Goal: Register for event/course

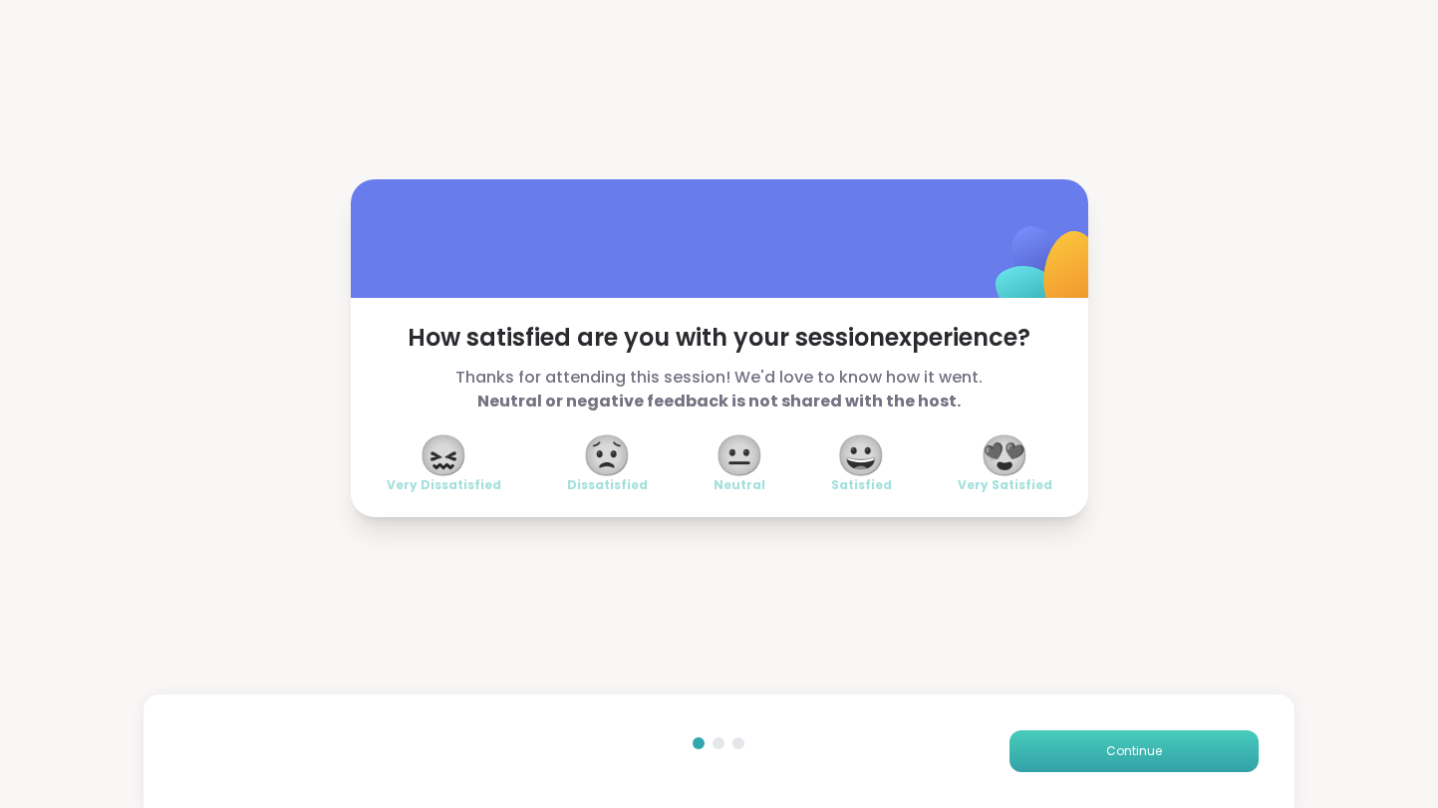
click at [1136, 763] on button "Continue" at bounding box center [1134, 752] width 249 height 42
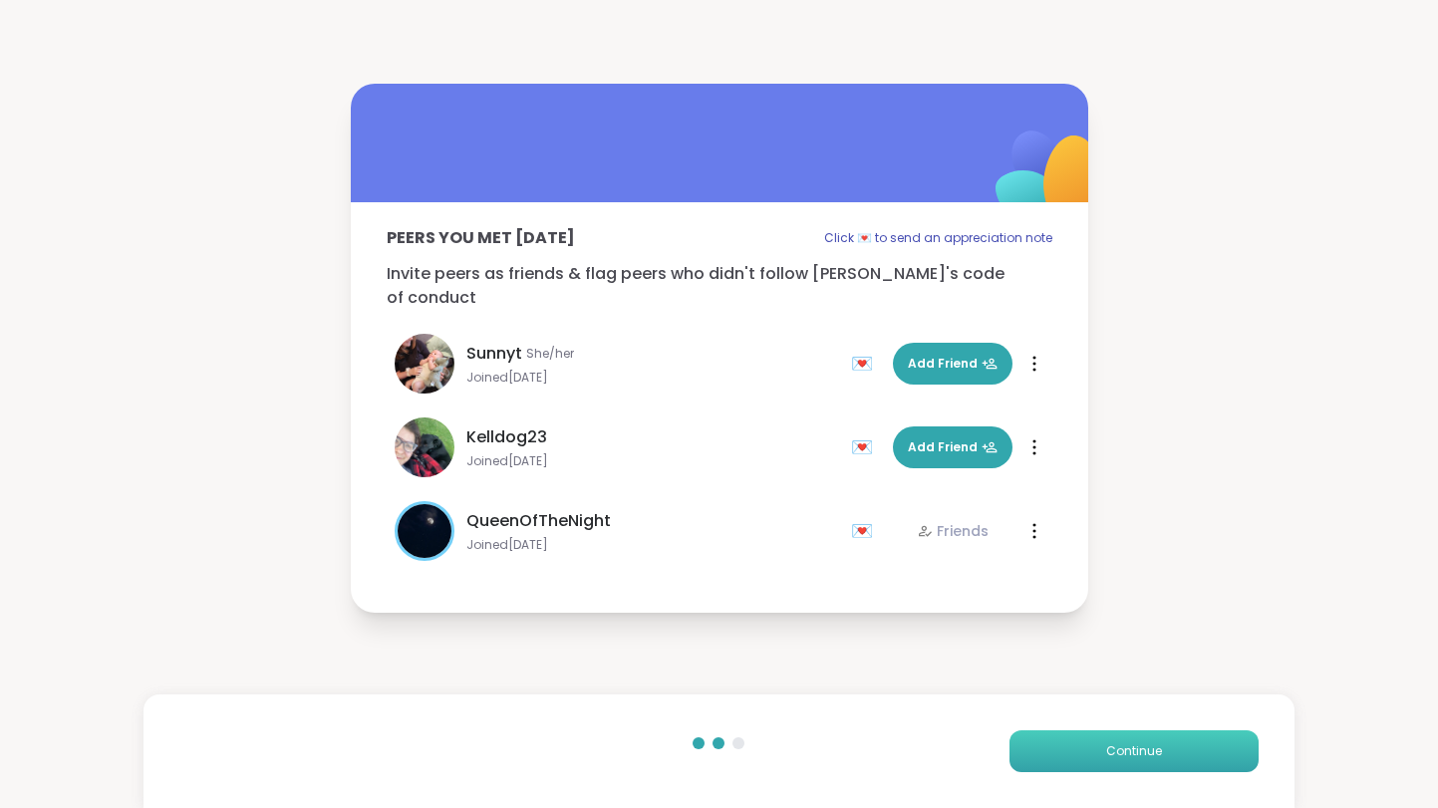
click at [1136, 763] on button "Continue" at bounding box center [1134, 752] width 249 height 42
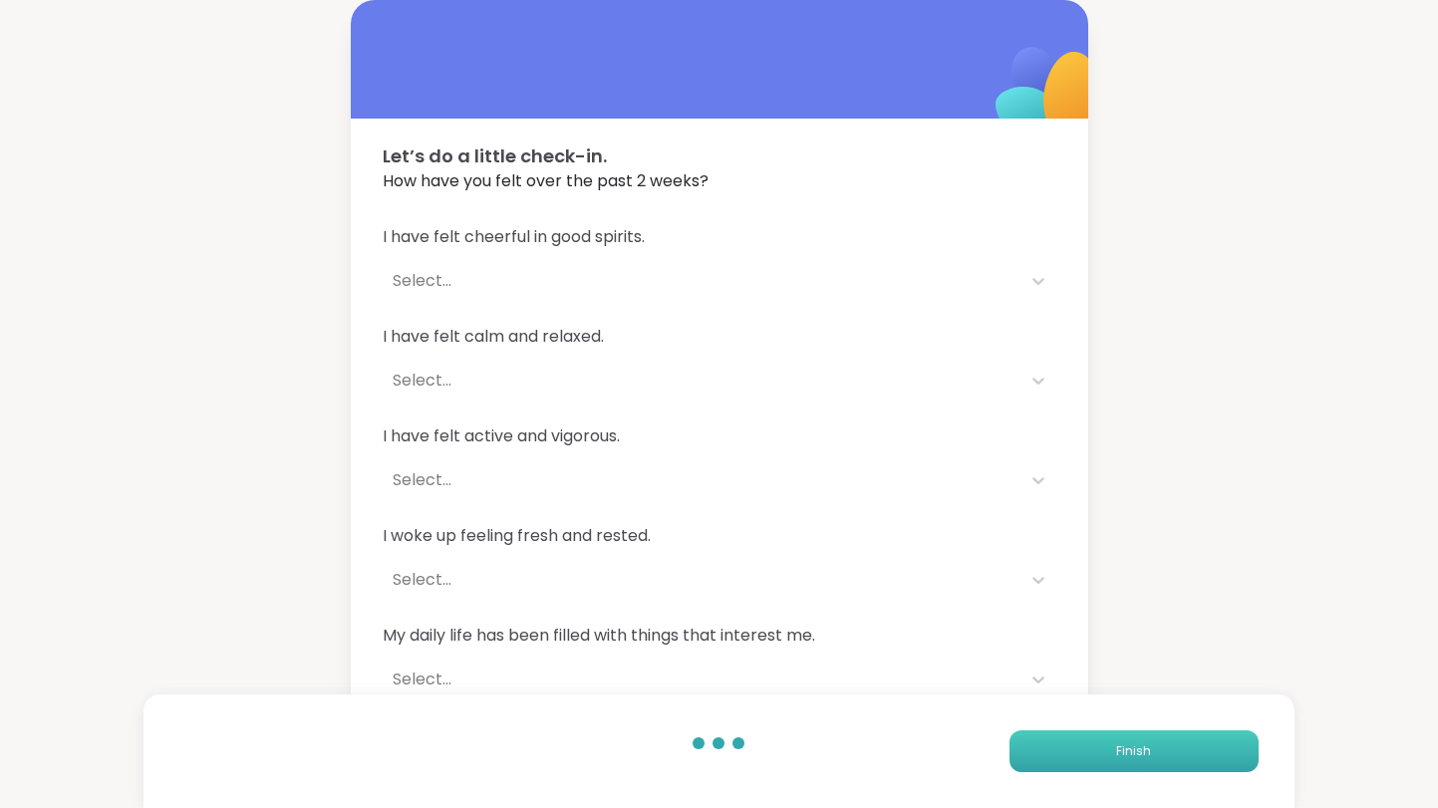
click at [1136, 763] on button "Finish" at bounding box center [1134, 752] width 249 height 42
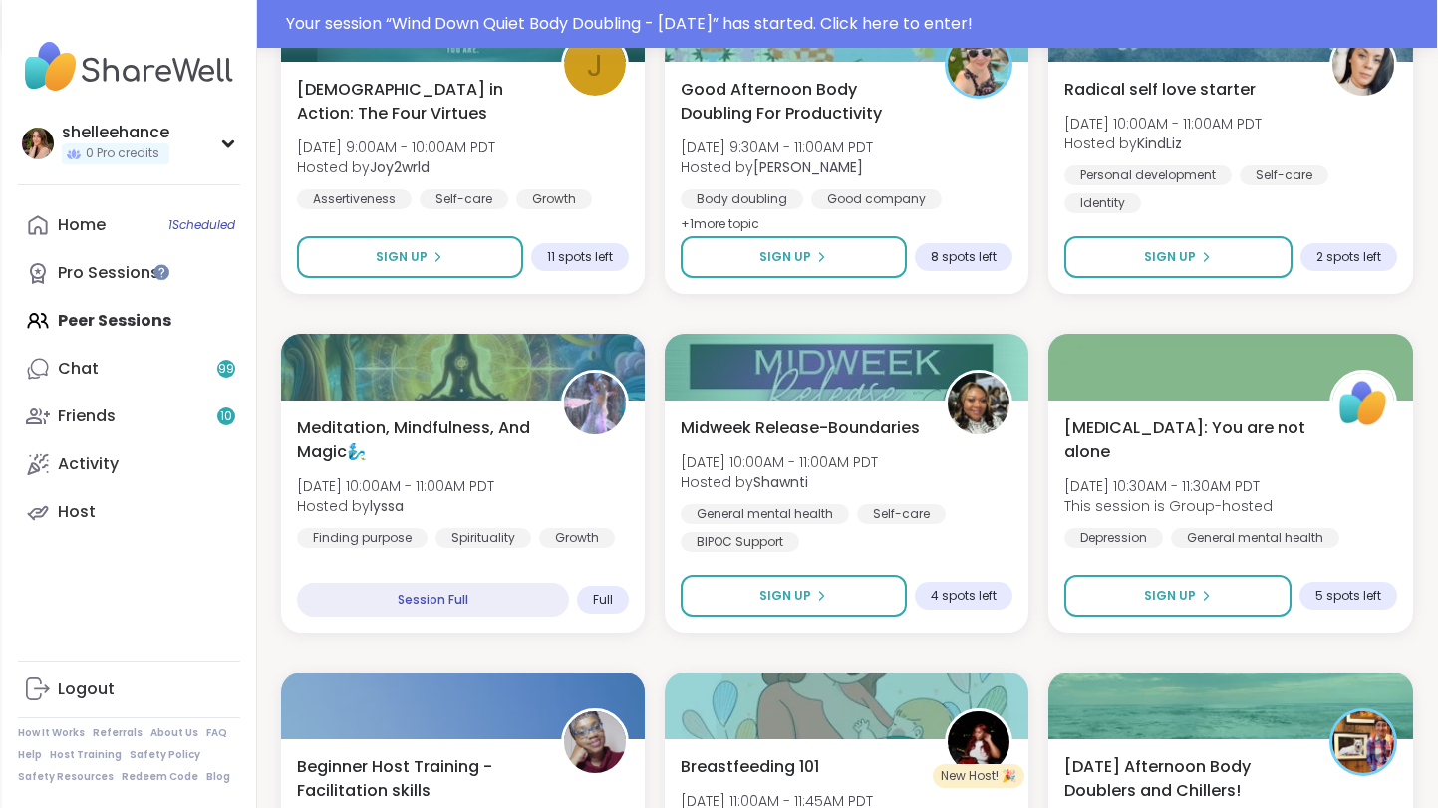
scroll to position [670, 0]
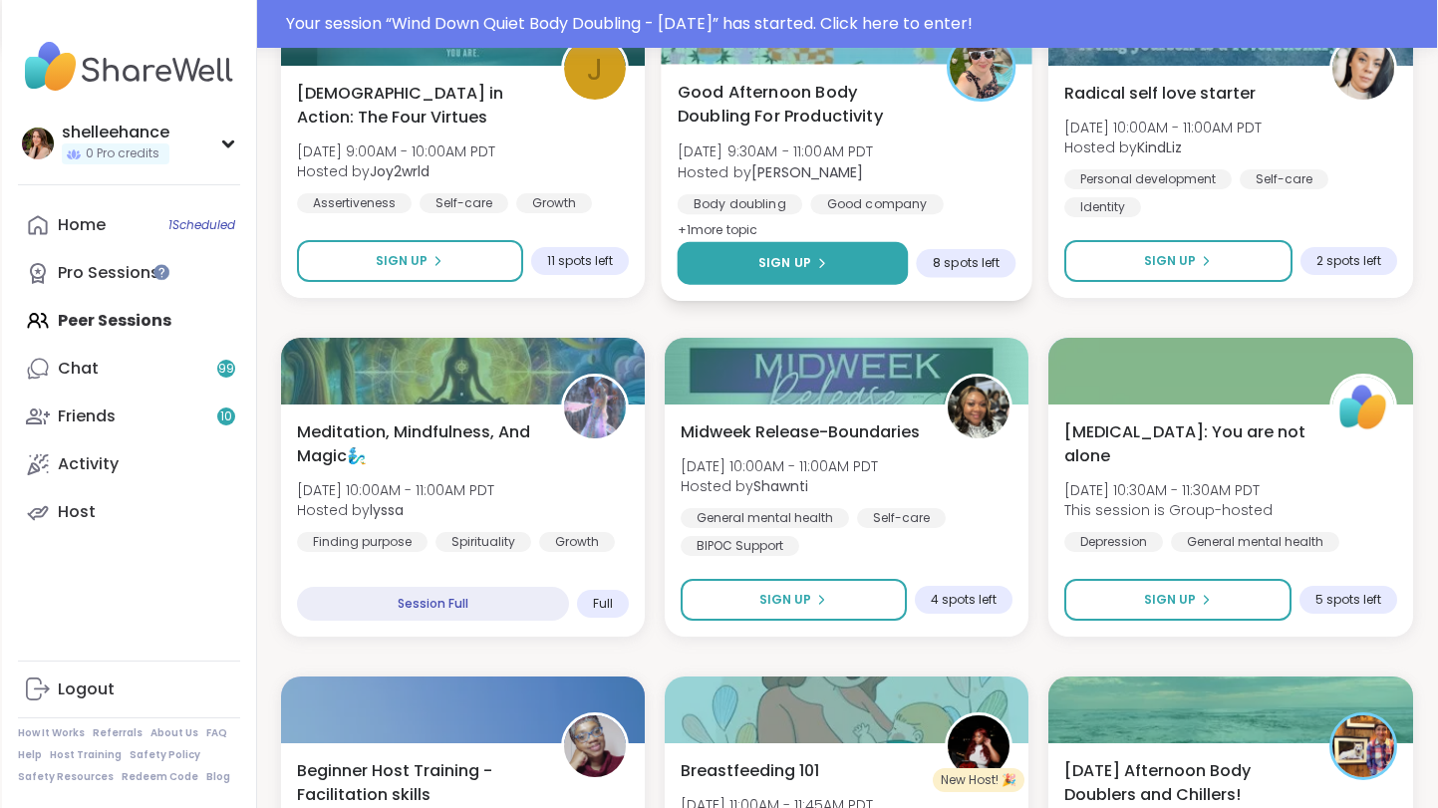
click at [706, 264] on button "Sign Up" at bounding box center [792, 263] width 231 height 43
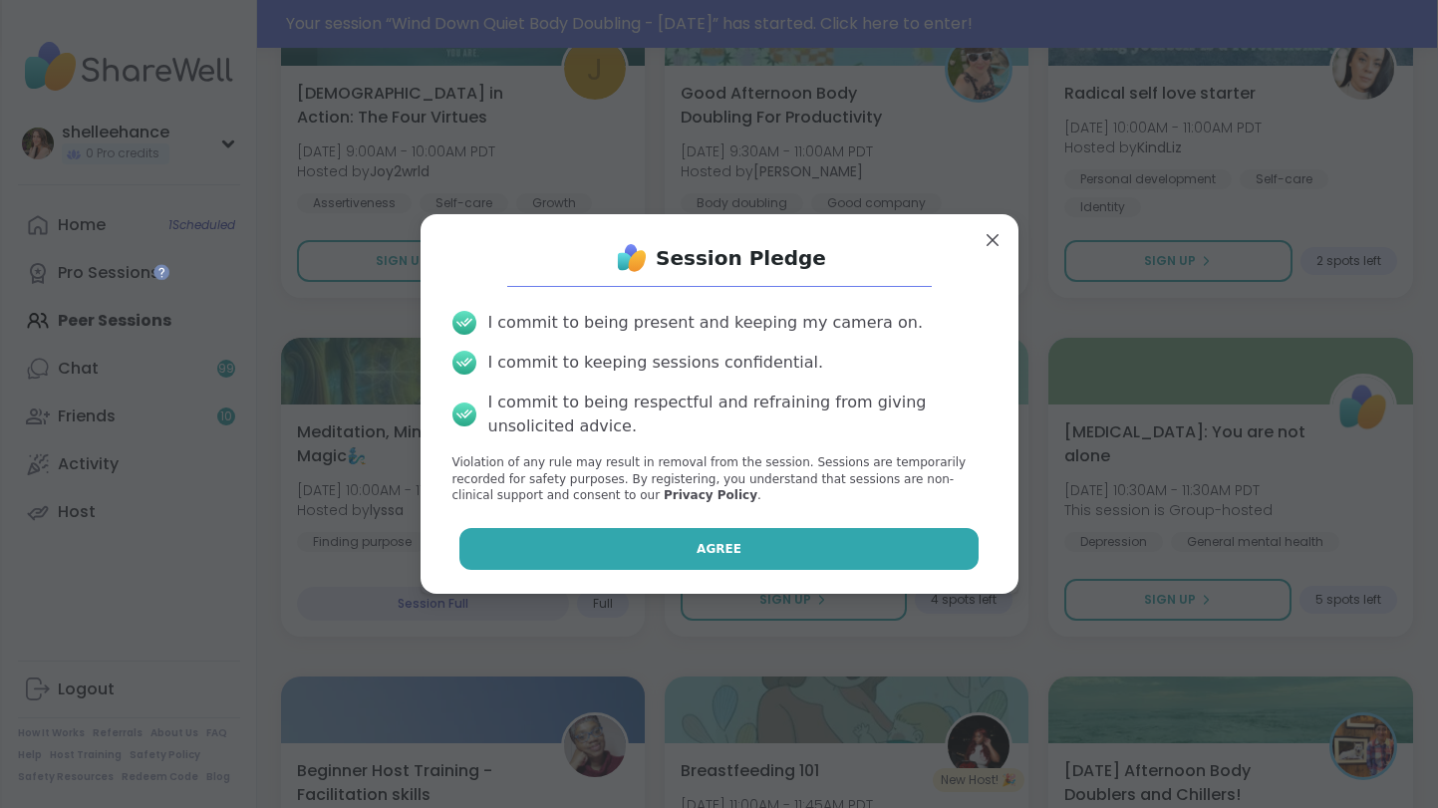
click at [654, 541] on button "Agree" at bounding box center [718, 549] width 519 height 42
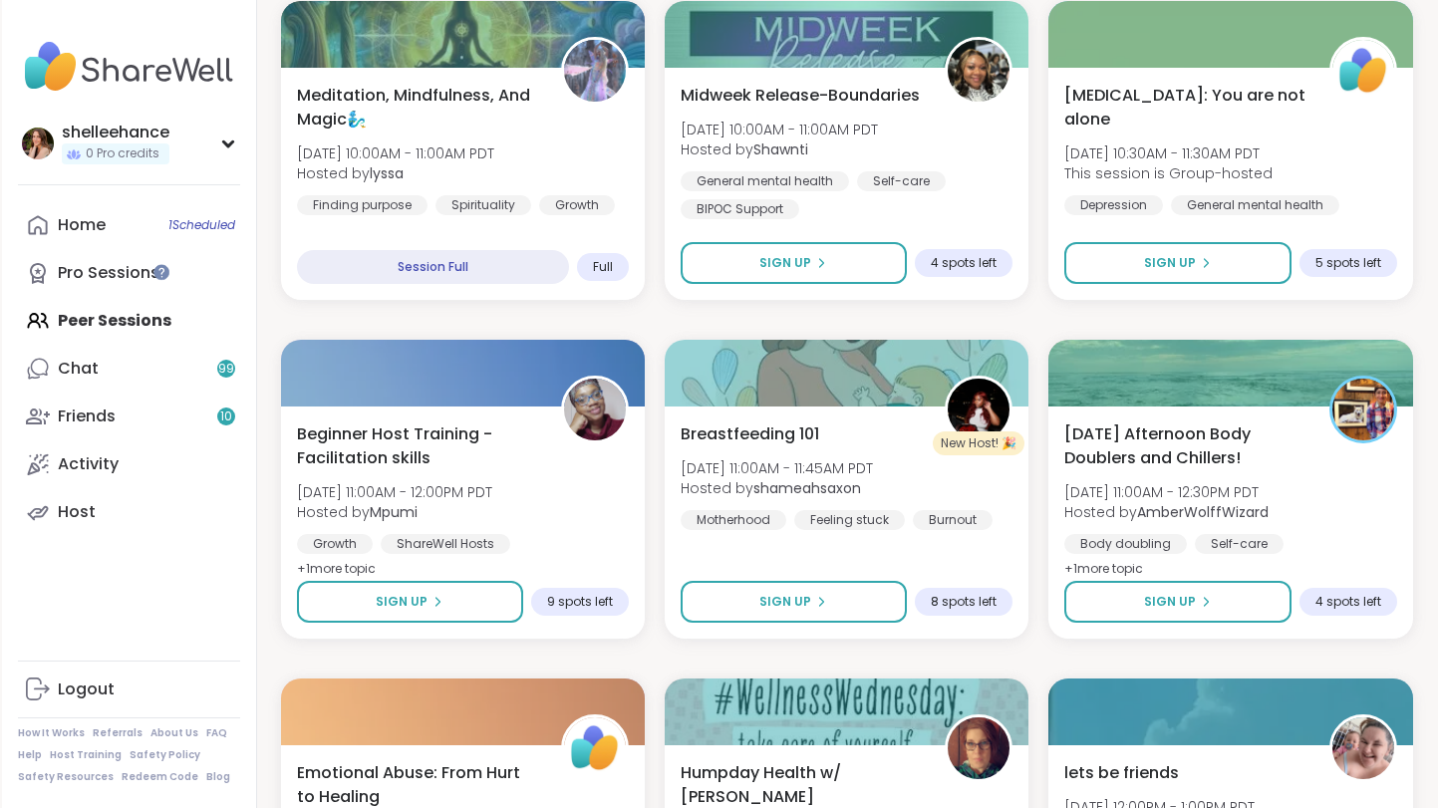
scroll to position [965, 0]
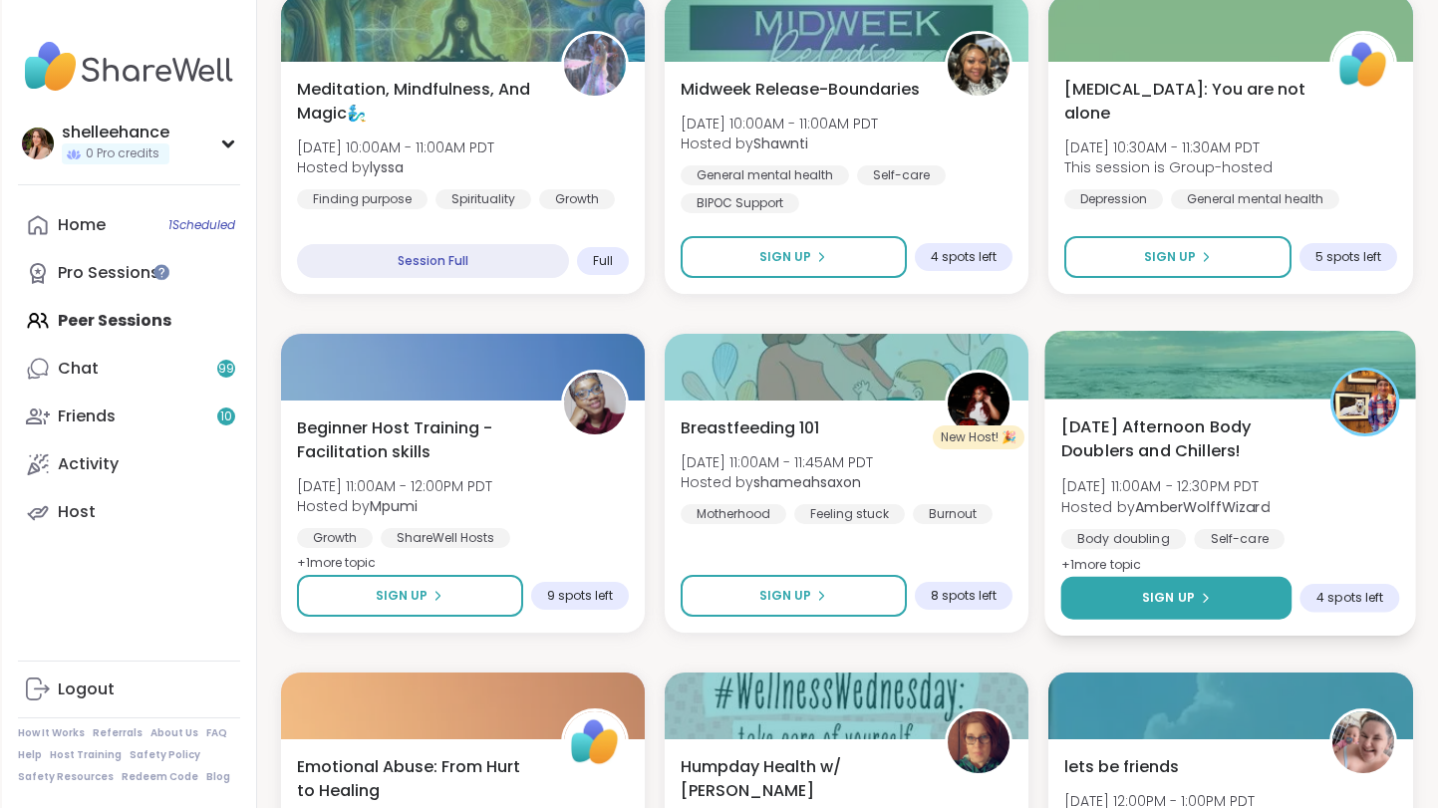
click at [1116, 596] on button "Sign Up" at bounding box center [1176, 598] width 231 height 43
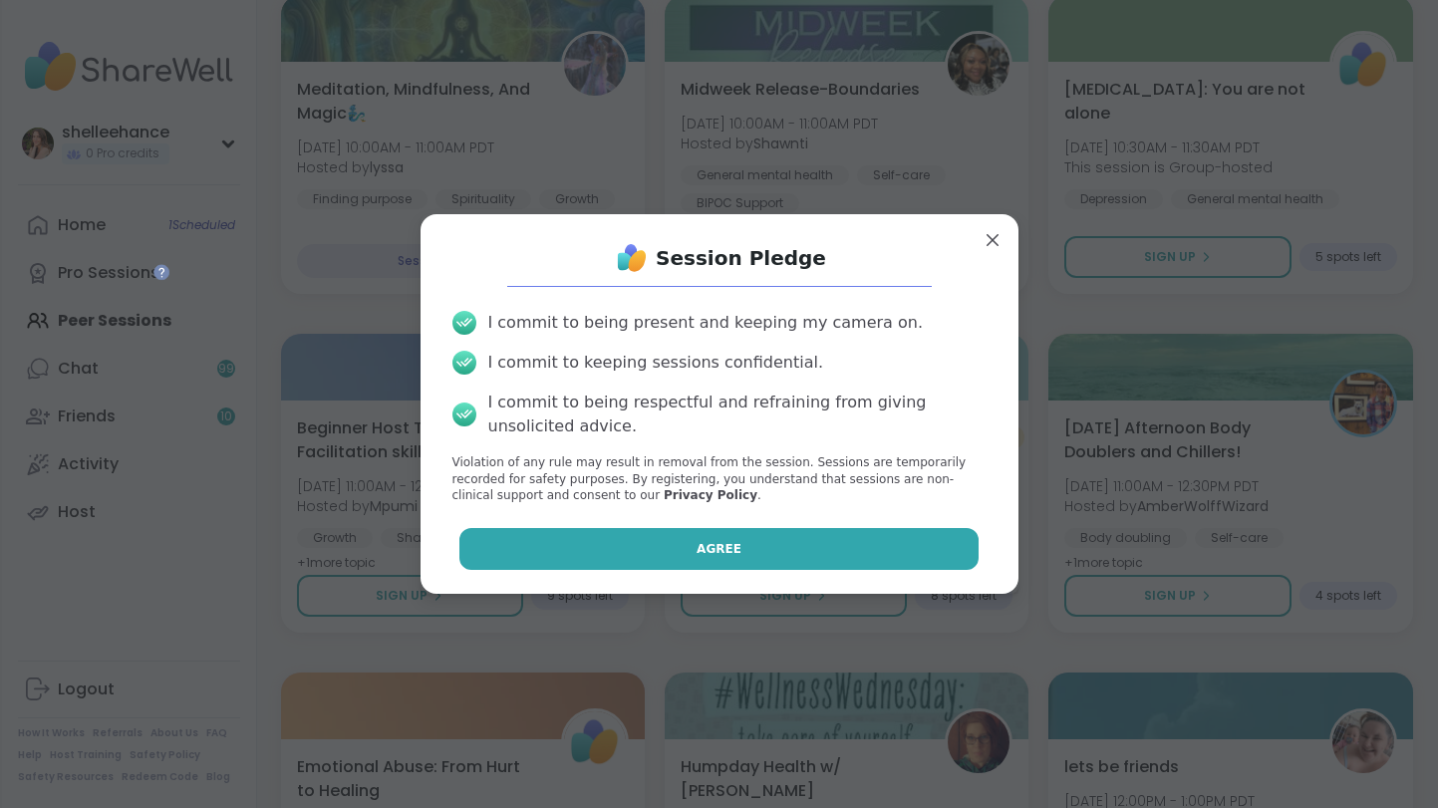
click at [610, 558] on button "Agree" at bounding box center [718, 549] width 519 height 42
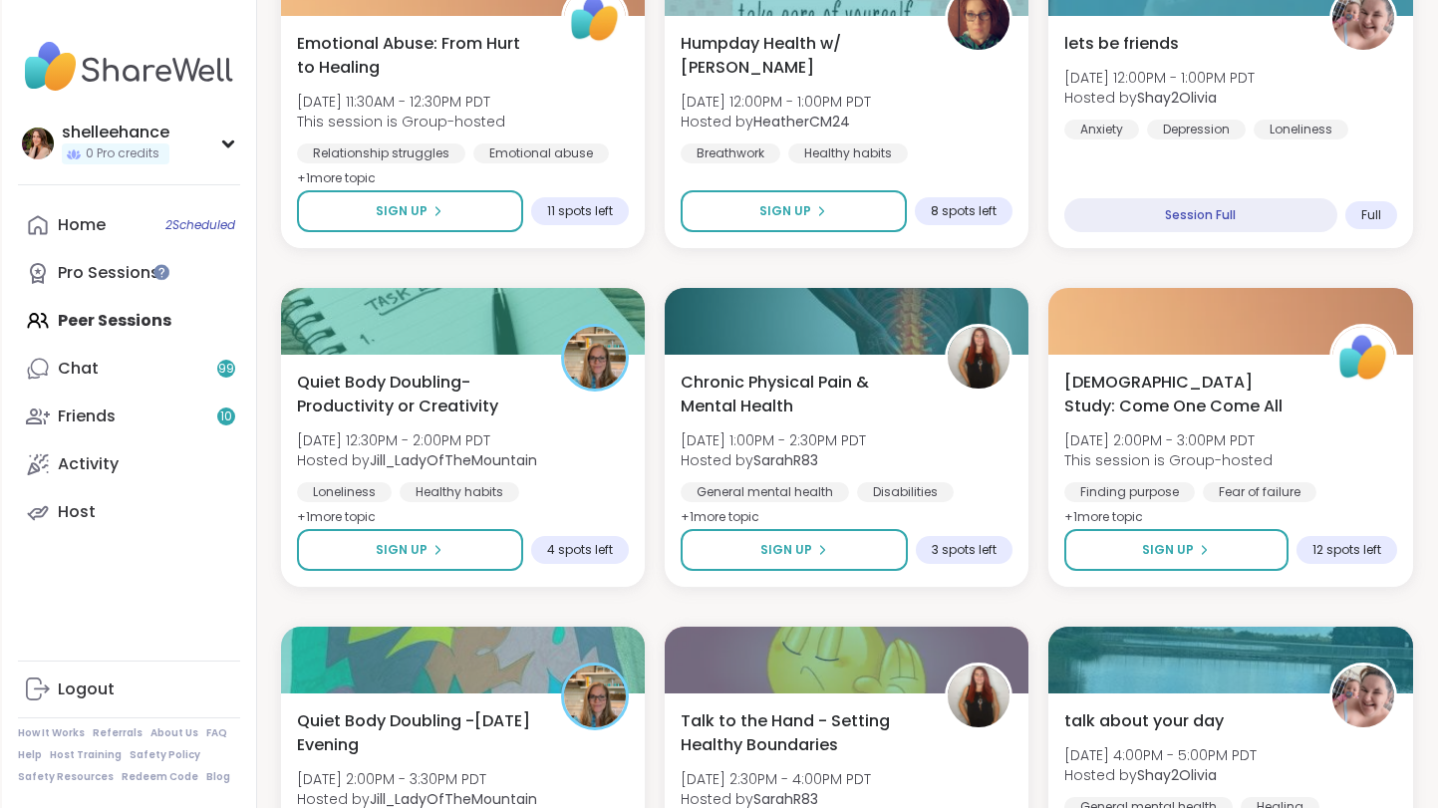
scroll to position [1728, 0]
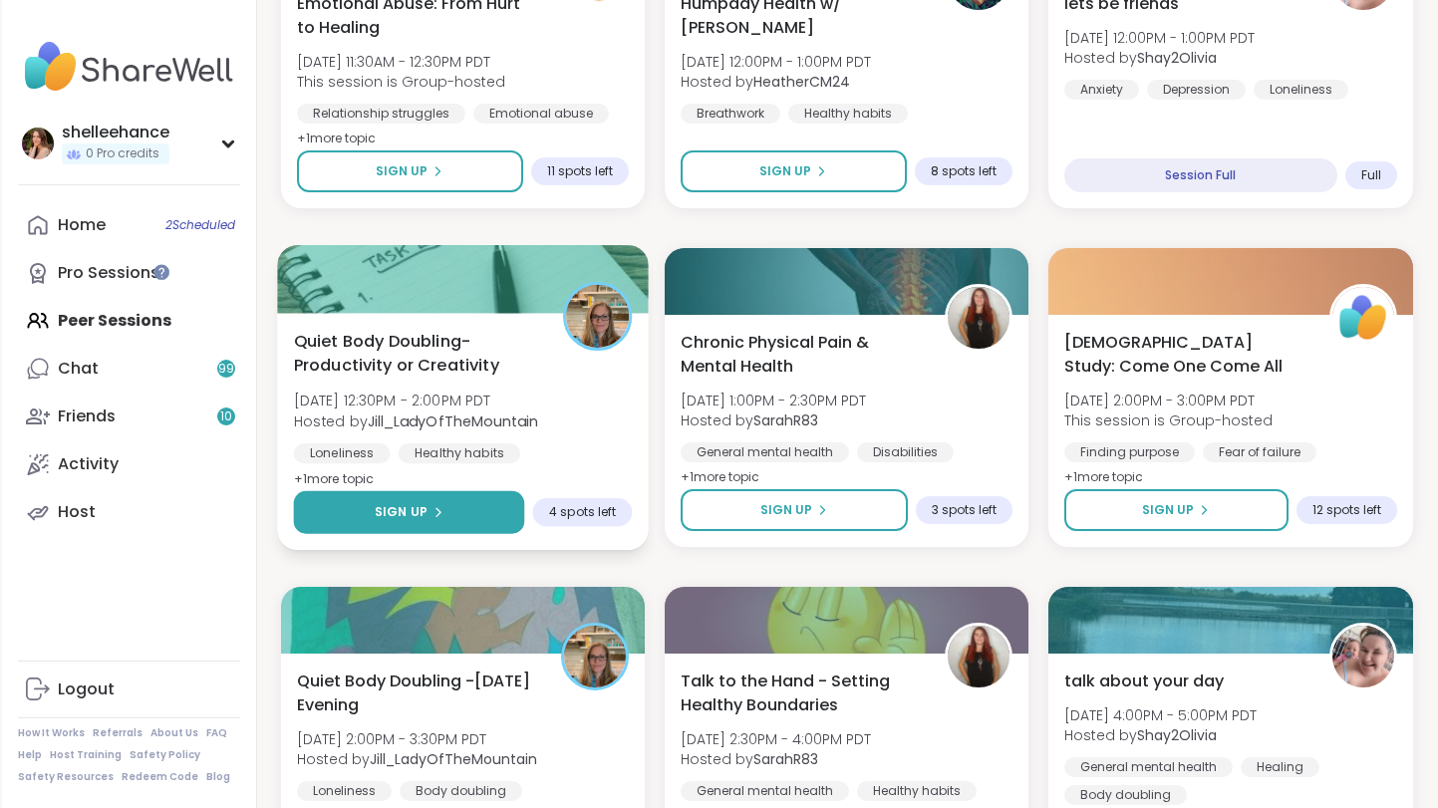
click at [363, 509] on button "Sign Up" at bounding box center [408, 512] width 231 height 43
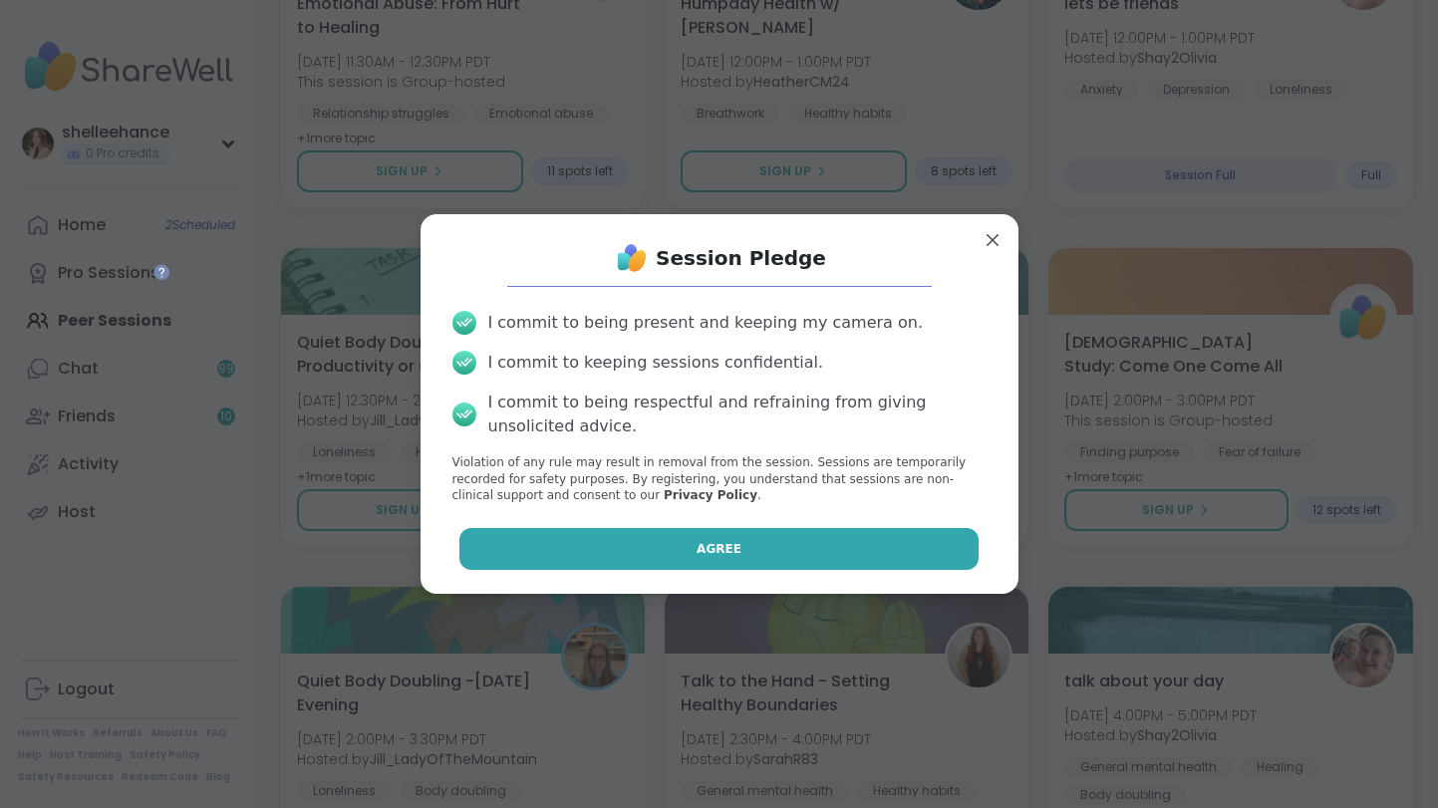
click at [661, 542] on button "Agree" at bounding box center [718, 549] width 519 height 42
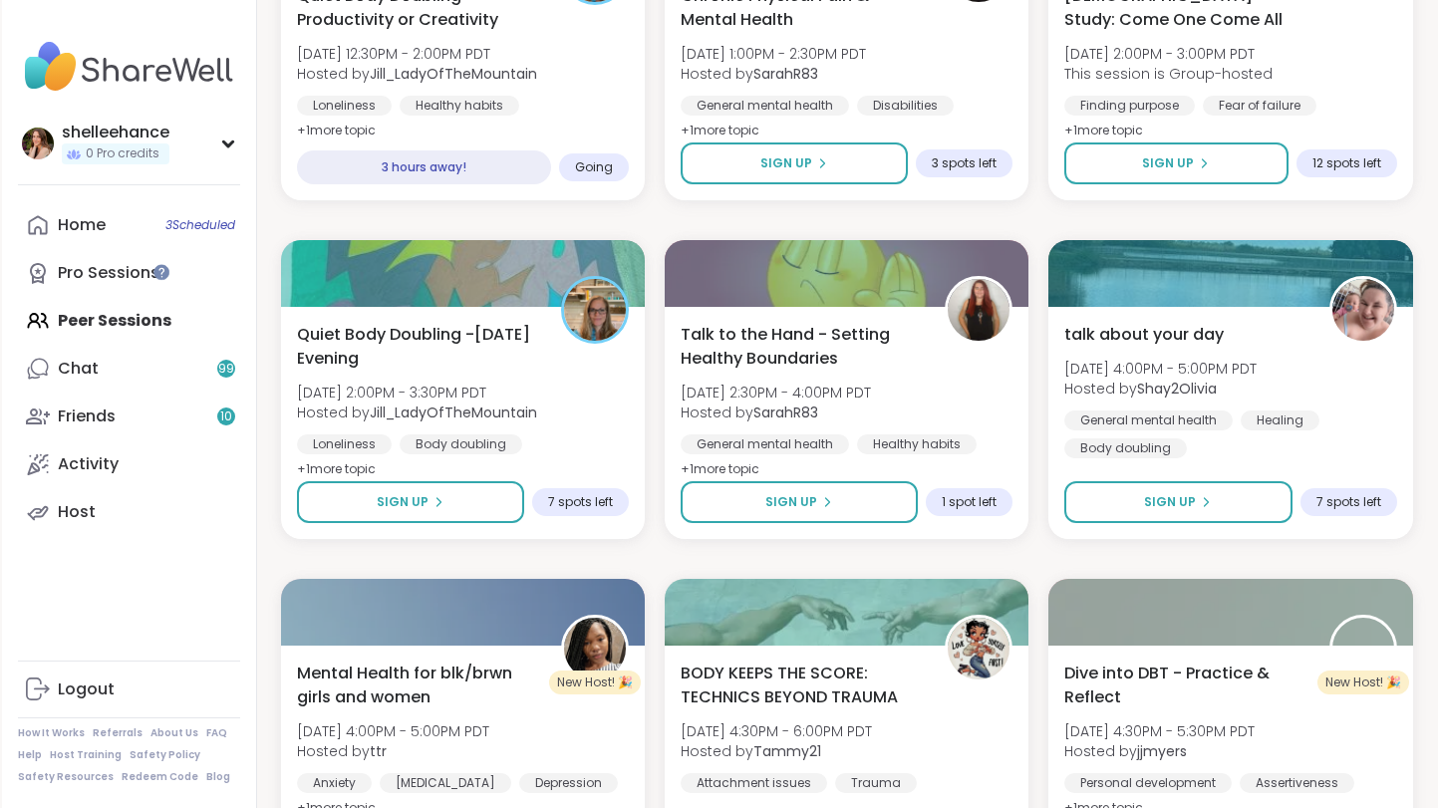
scroll to position [2077, 0]
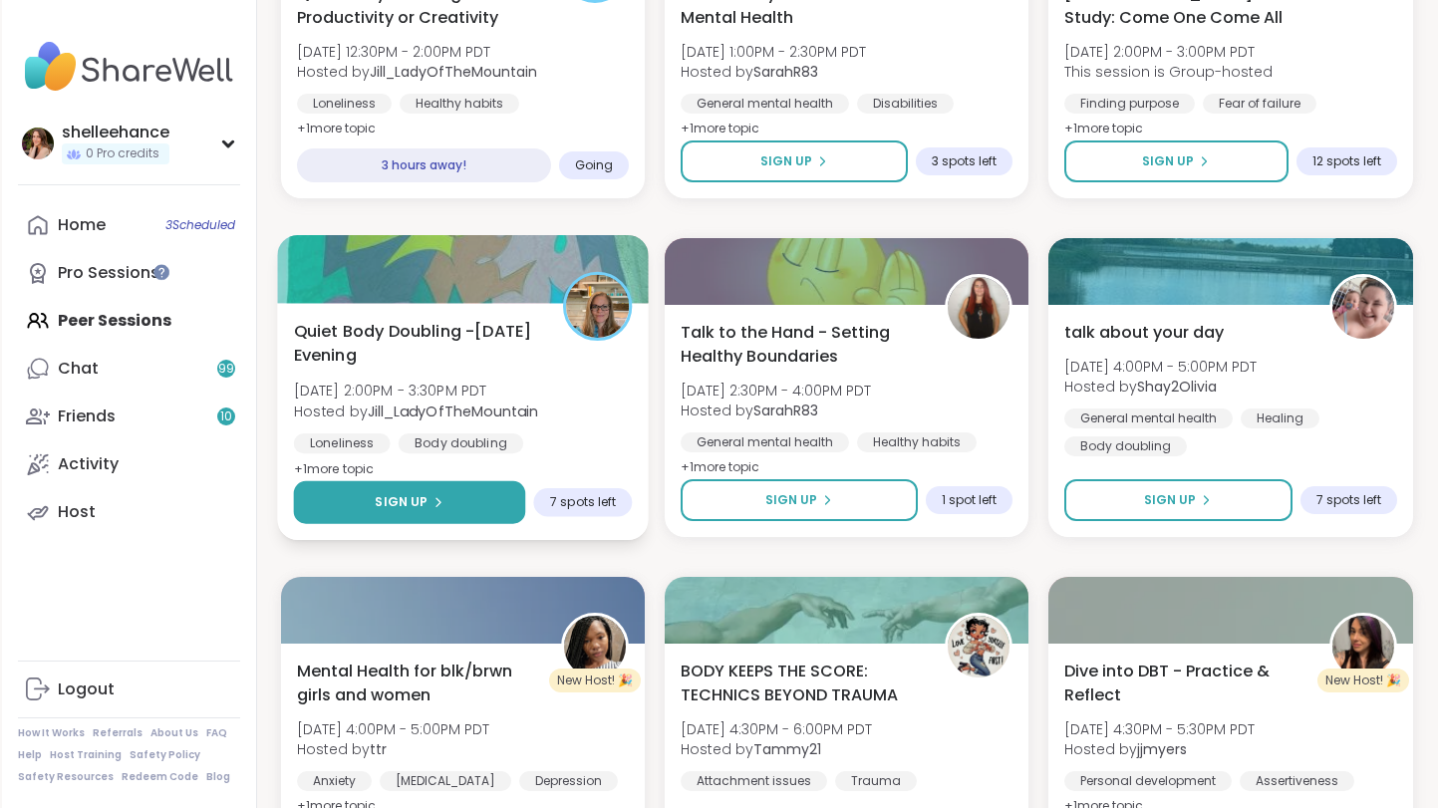
click at [359, 504] on button "Sign Up" at bounding box center [409, 502] width 232 height 43
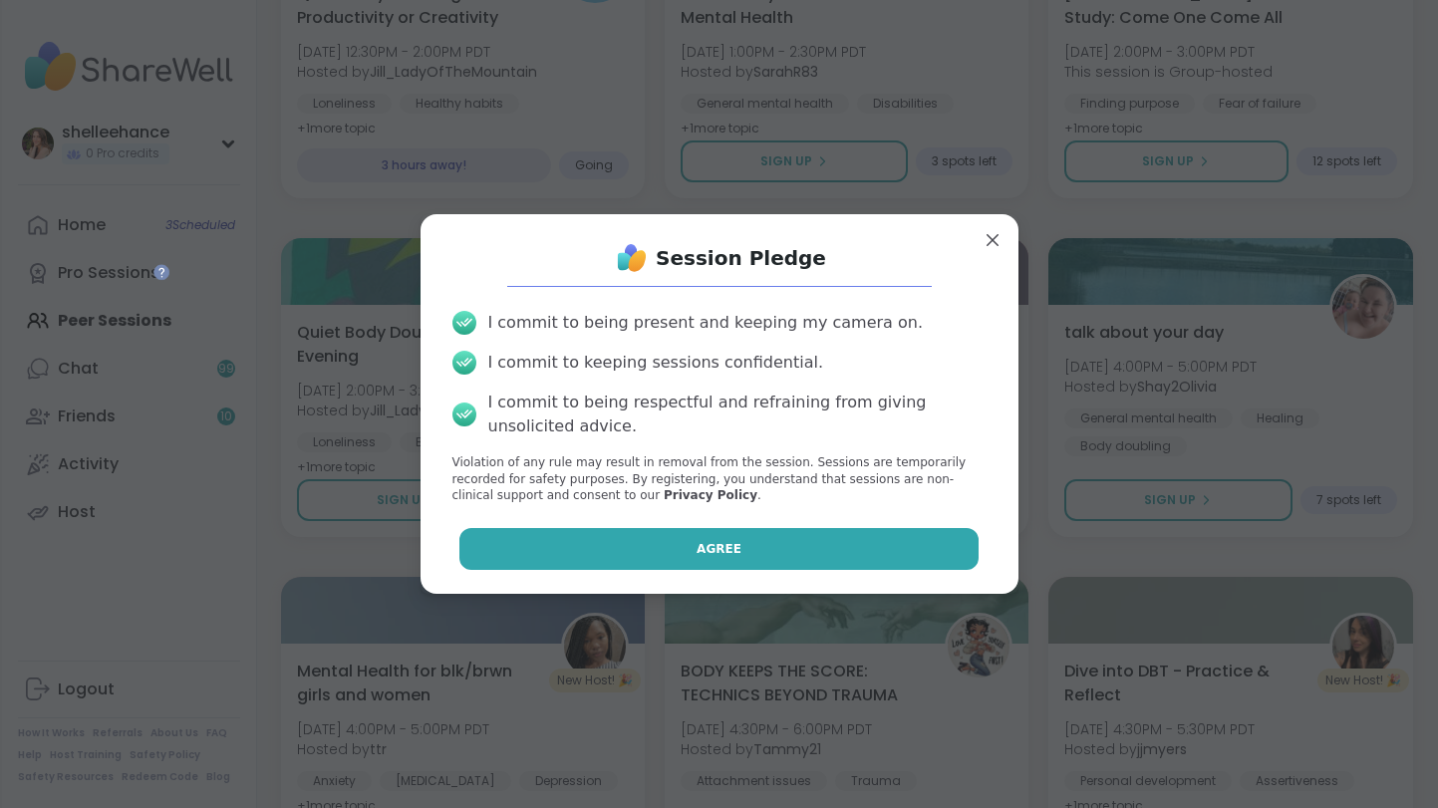
click at [657, 546] on button "Agree" at bounding box center [718, 549] width 519 height 42
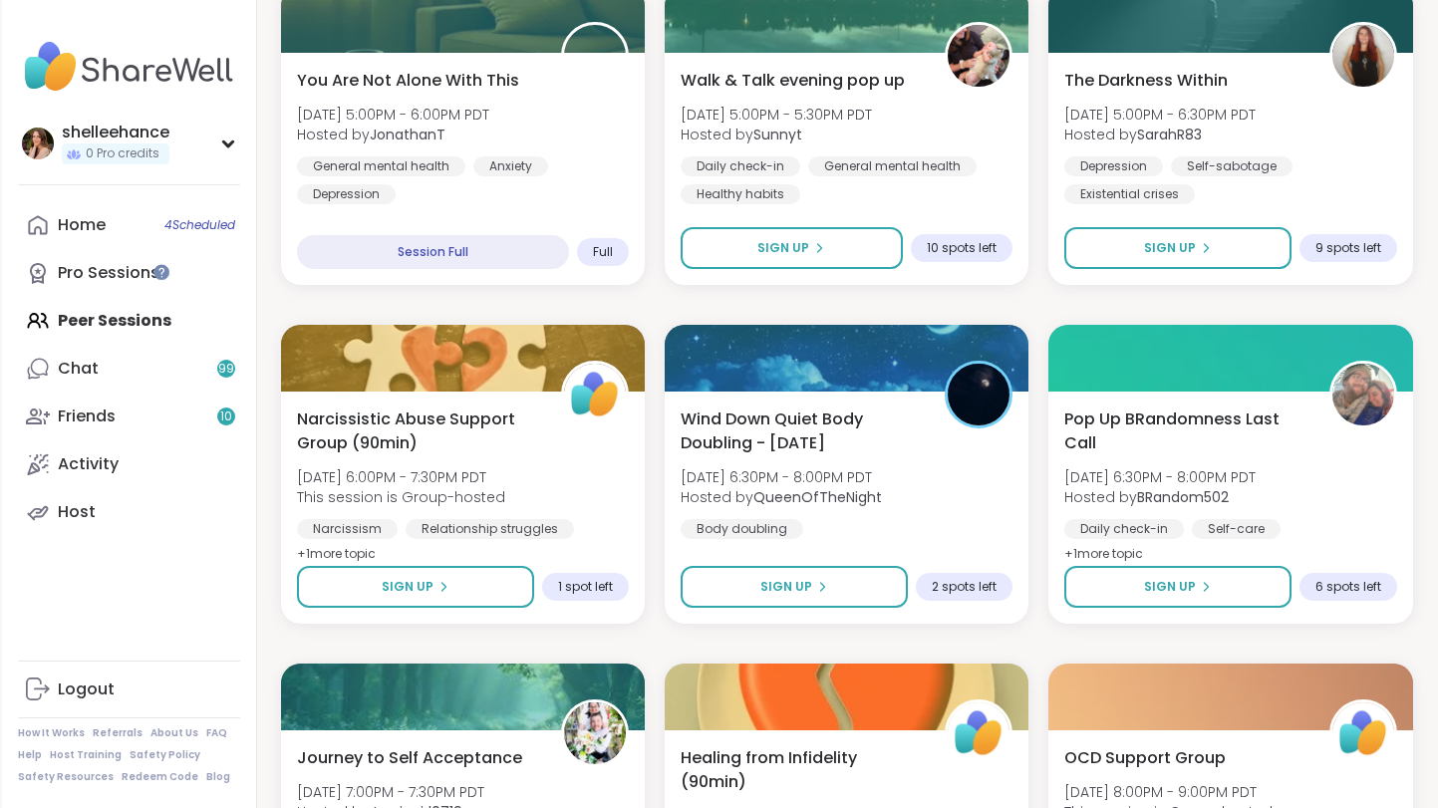
scroll to position [3008, 0]
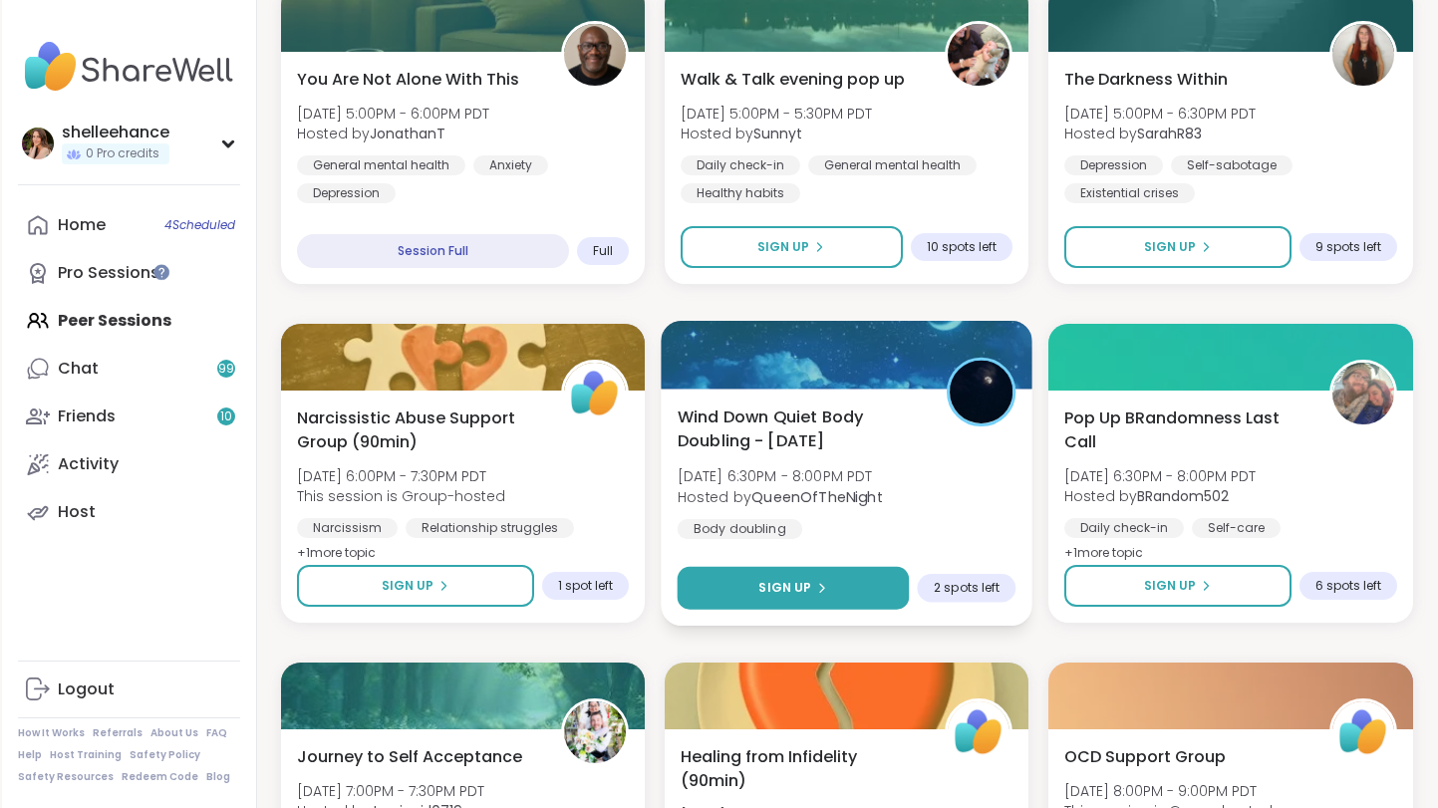
click at [717, 570] on button "Sign Up" at bounding box center [793, 588] width 232 height 43
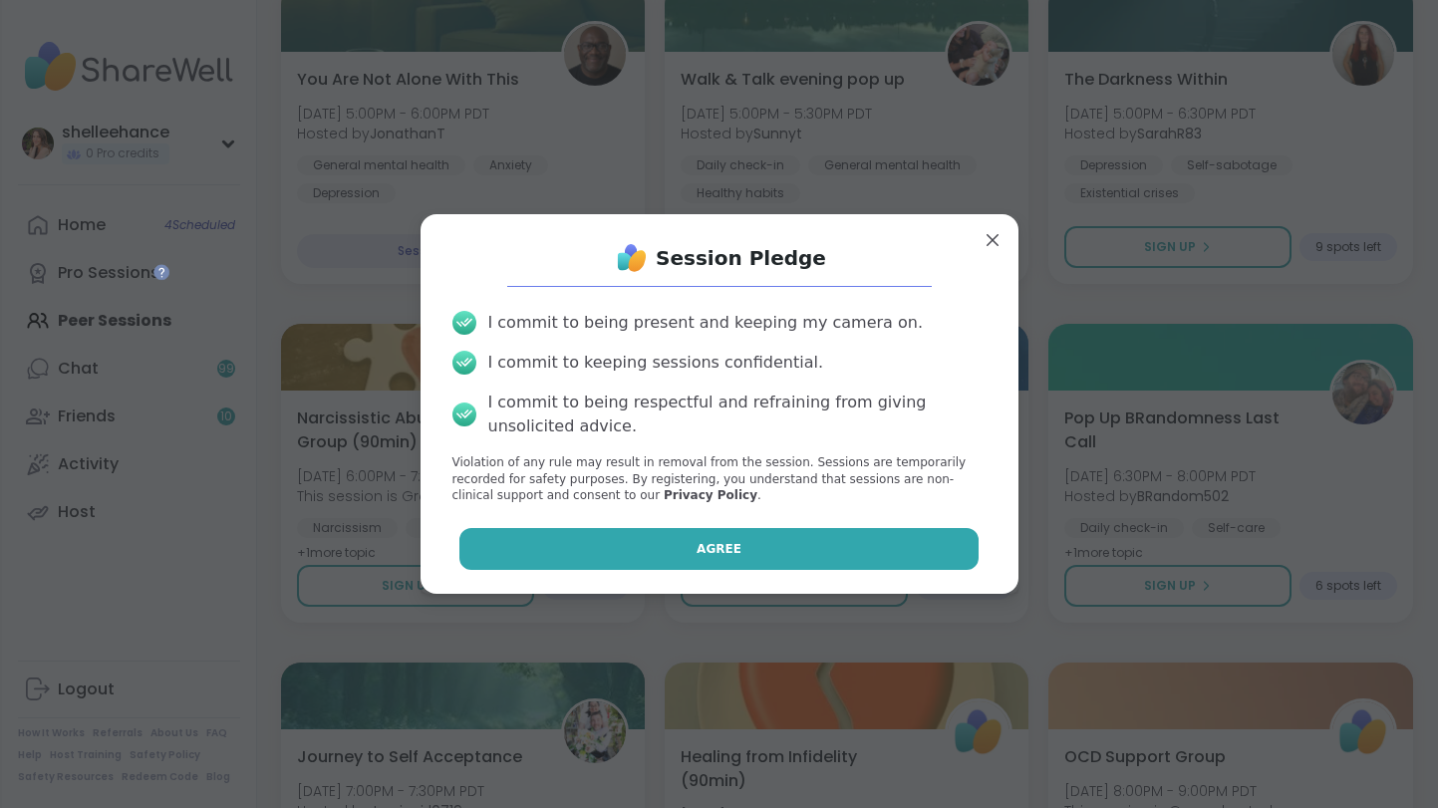
click at [638, 530] on button "Agree" at bounding box center [718, 549] width 519 height 42
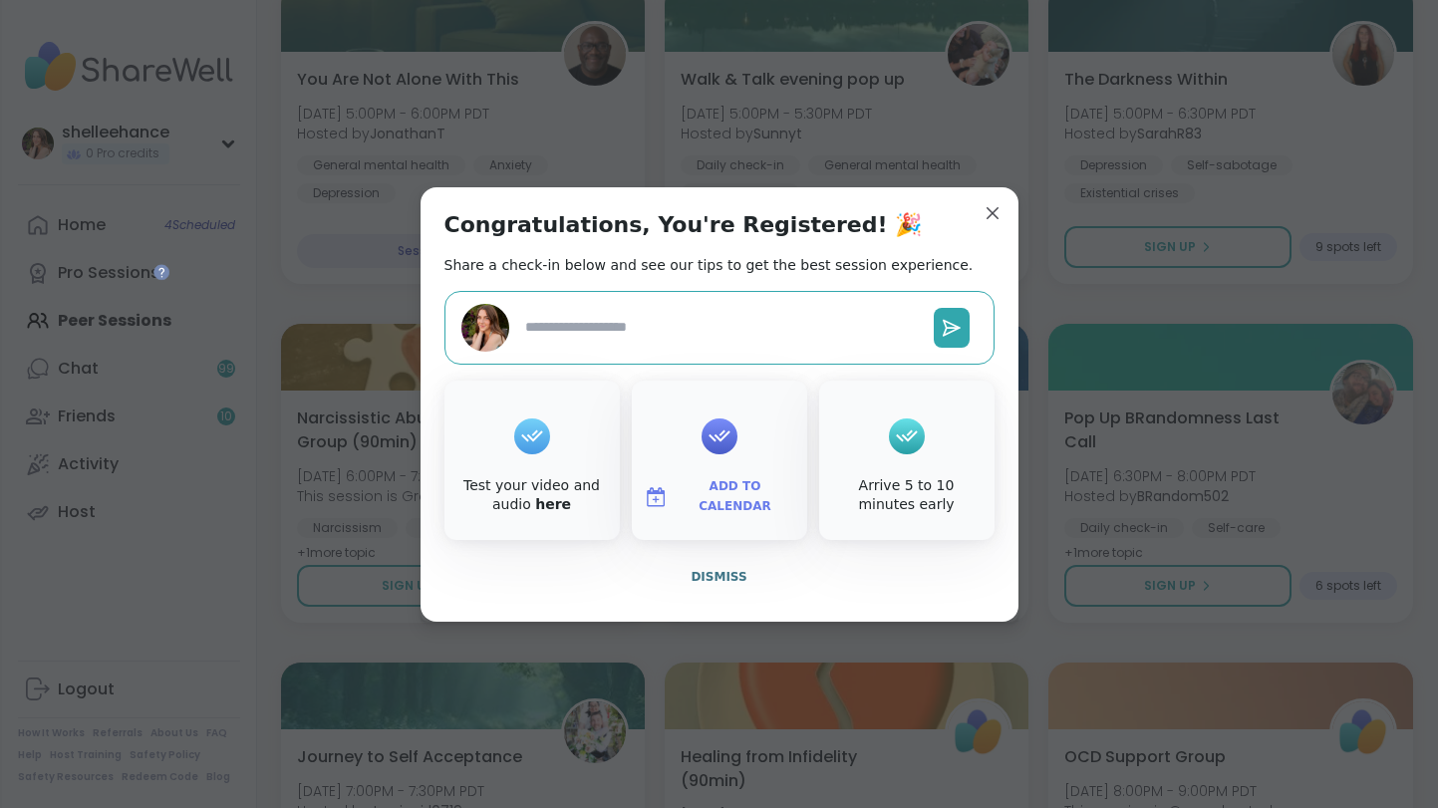
type textarea "*"
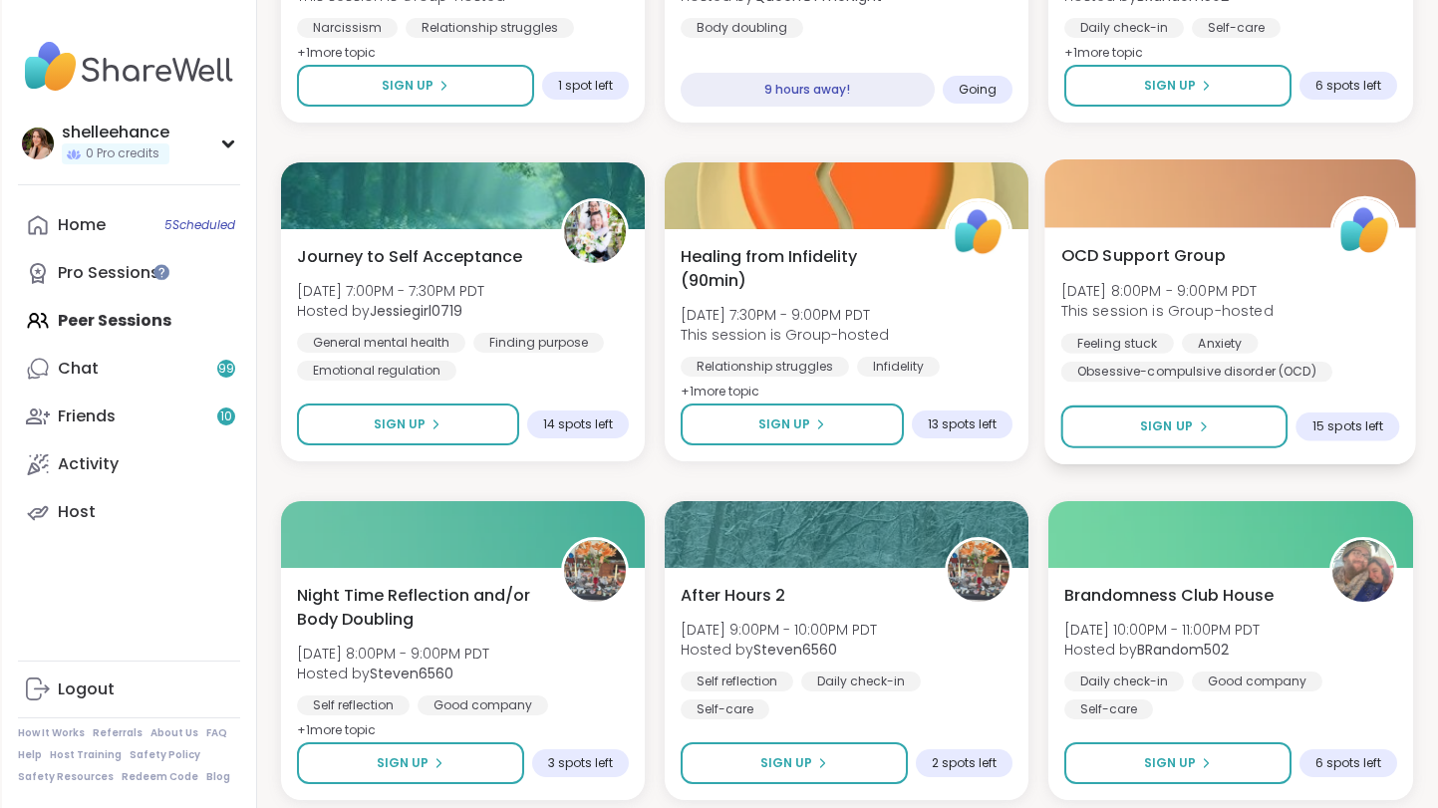
scroll to position [3582, 0]
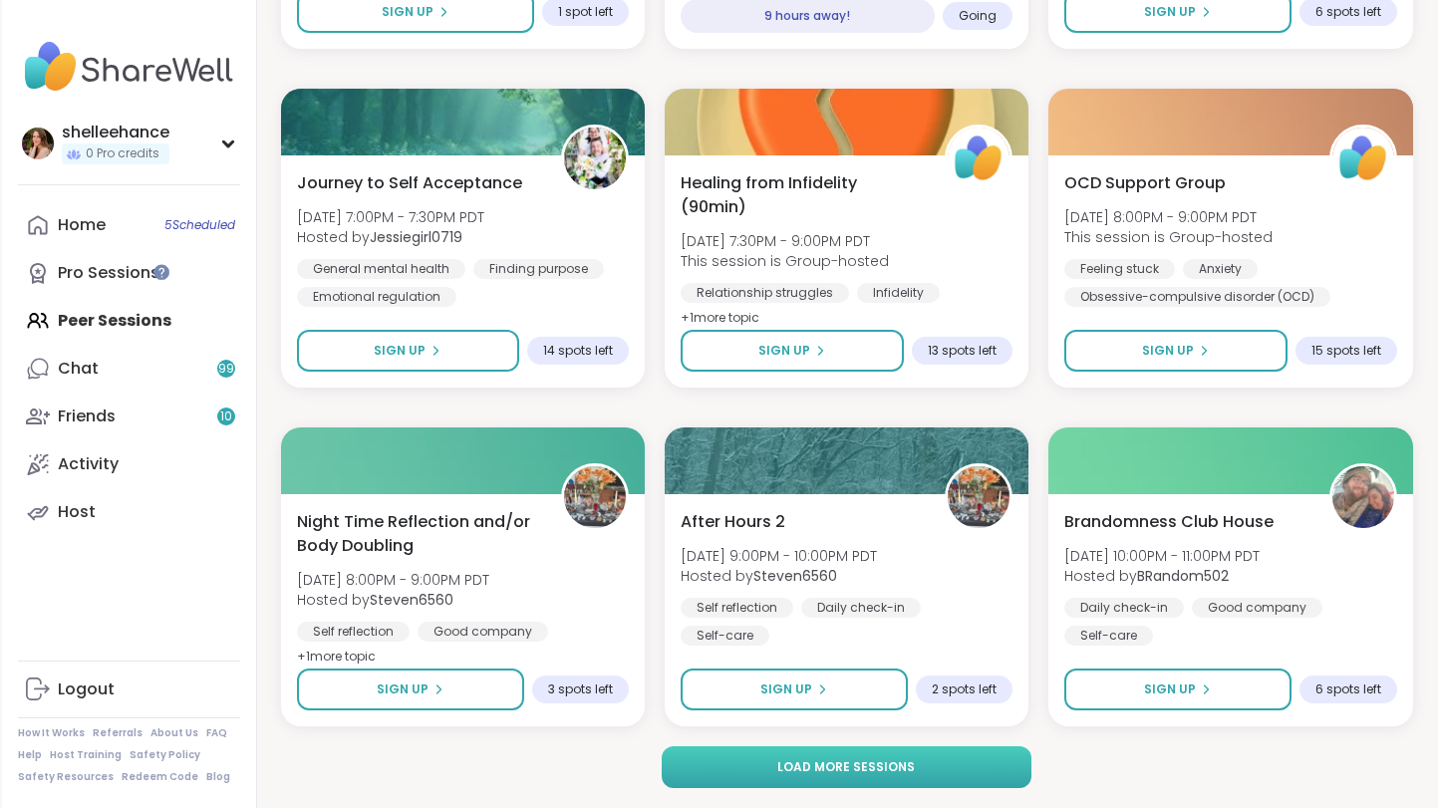
click at [980, 775] on button "Load more sessions" at bounding box center [847, 768] width 370 height 42
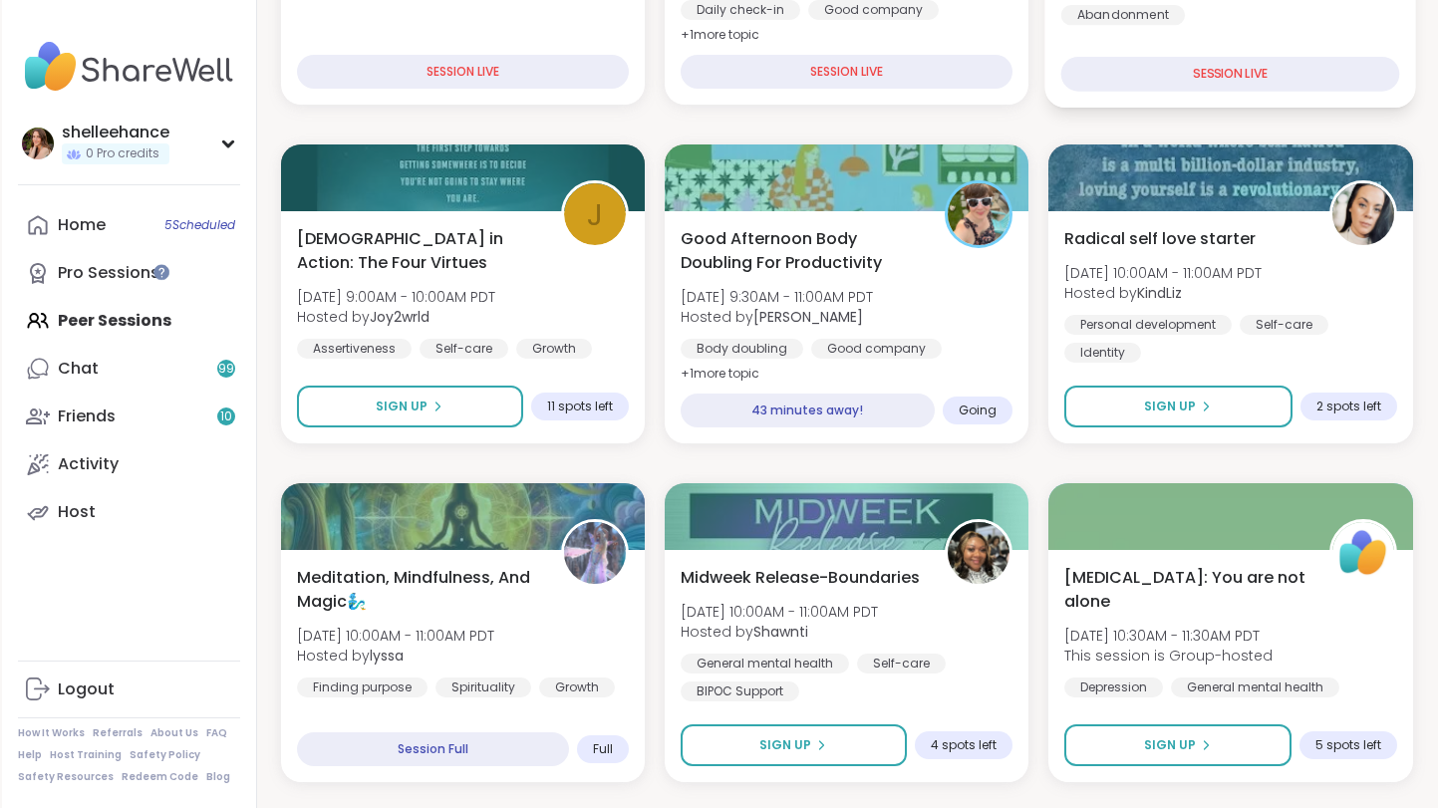
scroll to position [0, 0]
